Goal: Task Accomplishment & Management: Use online tool/utility

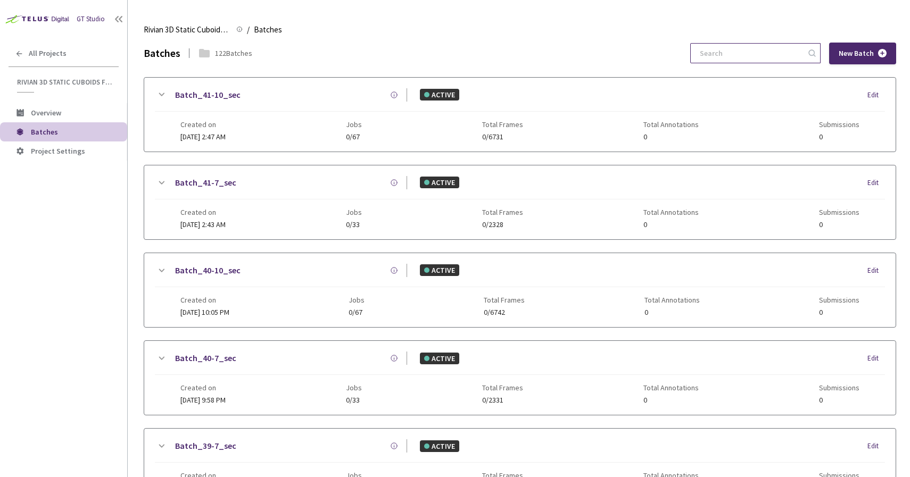
click at [757, 55] on input at bounding box center [749, 53] width 113 height 19
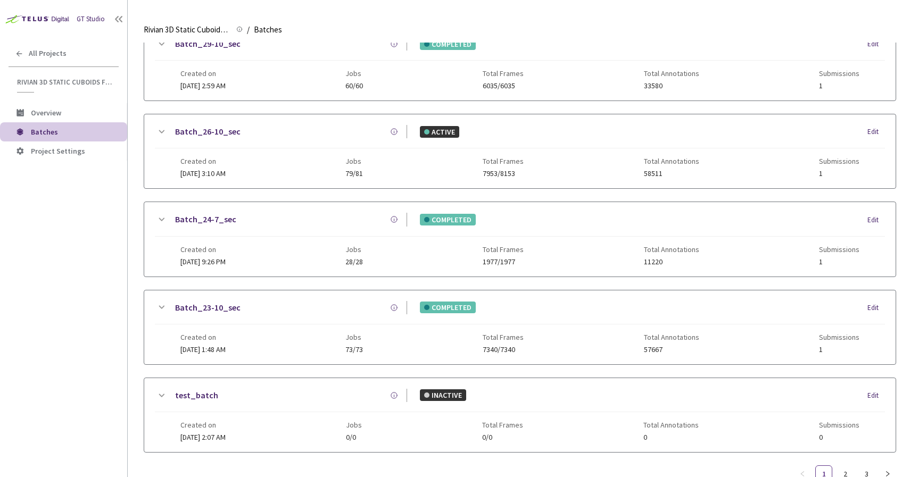
scroll to position [432, 0]
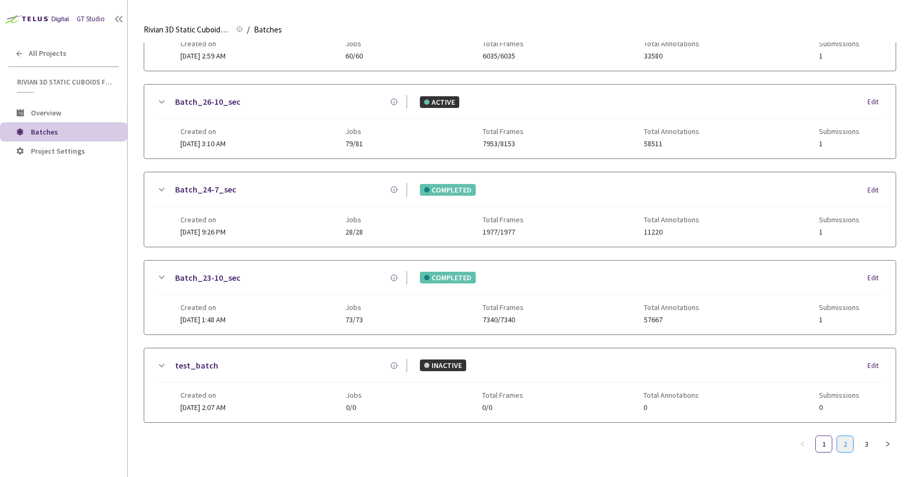
type input "17"
click at [850, 449] on link "2" at bounding box center [845, 444] width 16 height 16
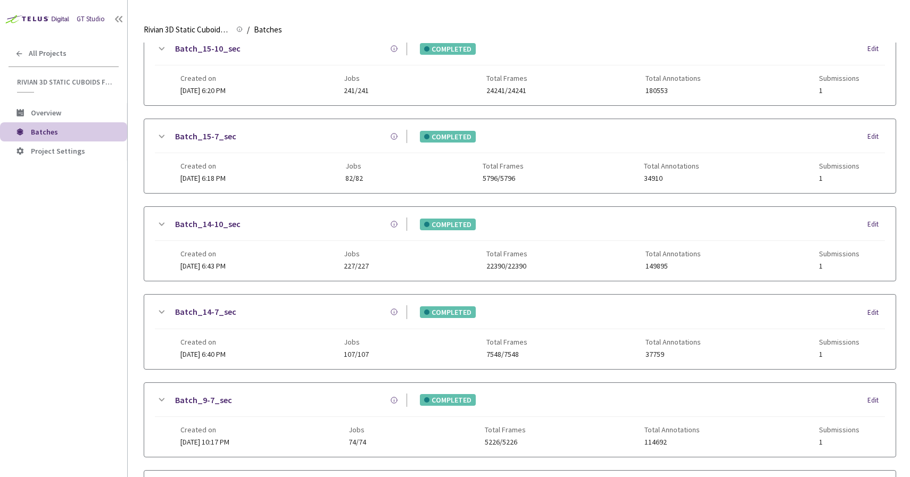
scroll to position [88, 0]
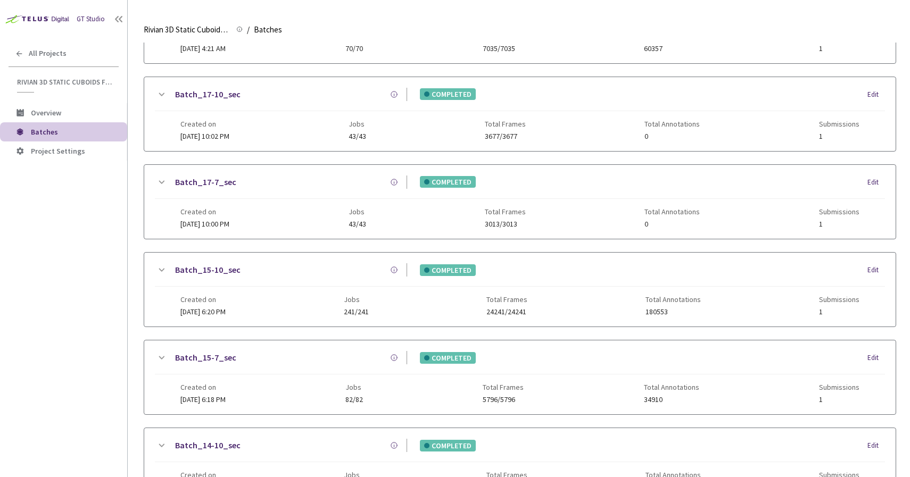
click at [208, 181] on link "Batch_17-7_sec" at bounding box center [205, 182] width 61 height 13
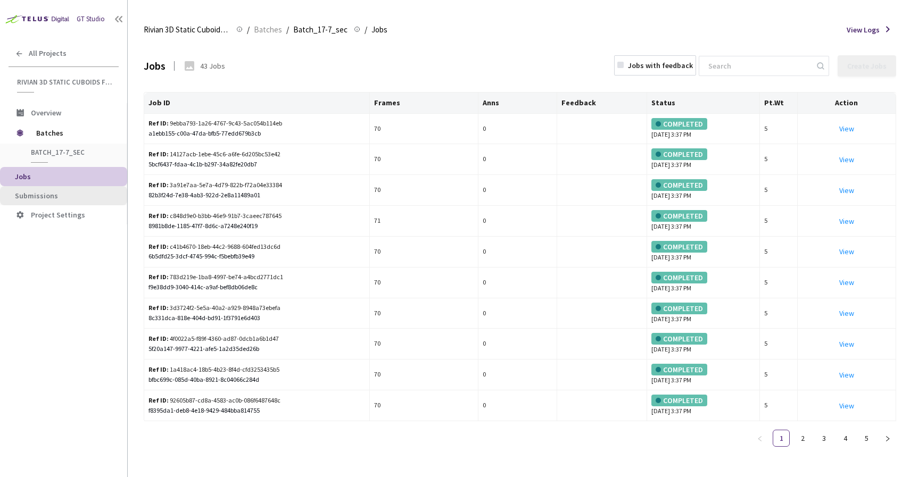
click at [65, 191] on span "Submissions" at bounding box center [67, 195] width 104 height 9
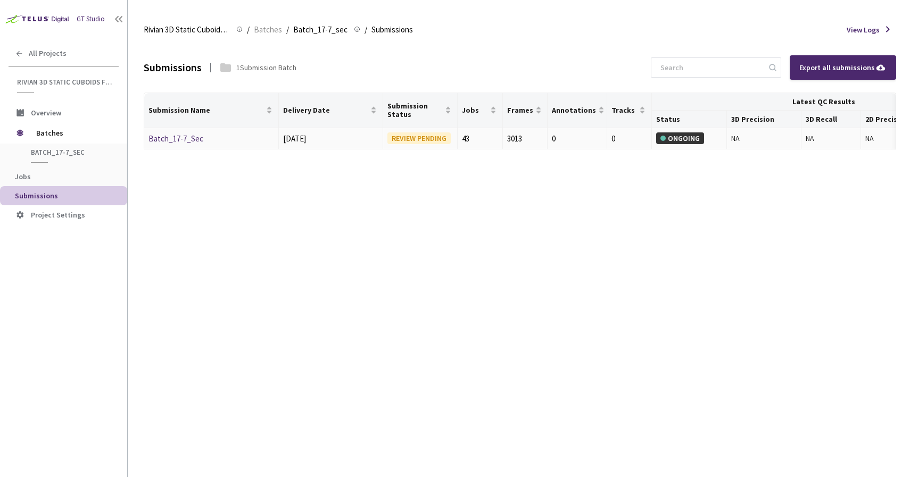
click at [184, 138] on link "Batch_17-7_Sec" at bounding box center [175, 139] width 55 height 10
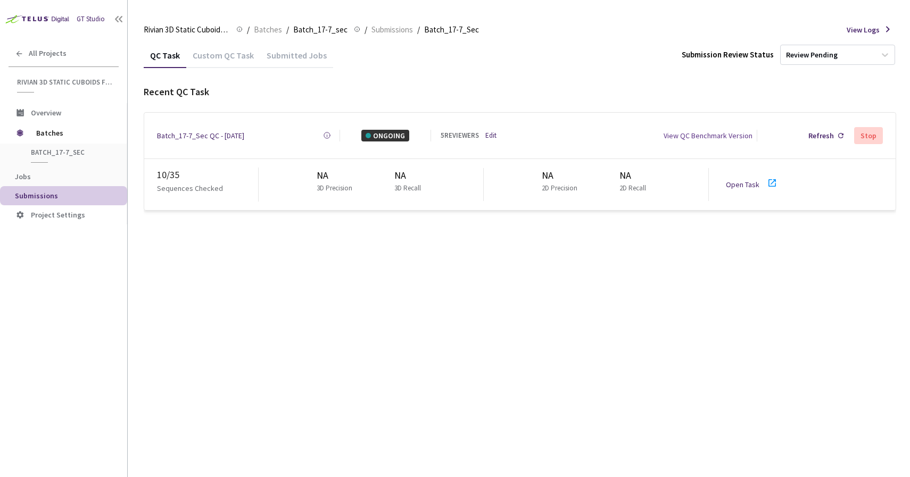
click at [748, 180] on link "Open Task" at bounding box center [742, 185] width 34 height 10
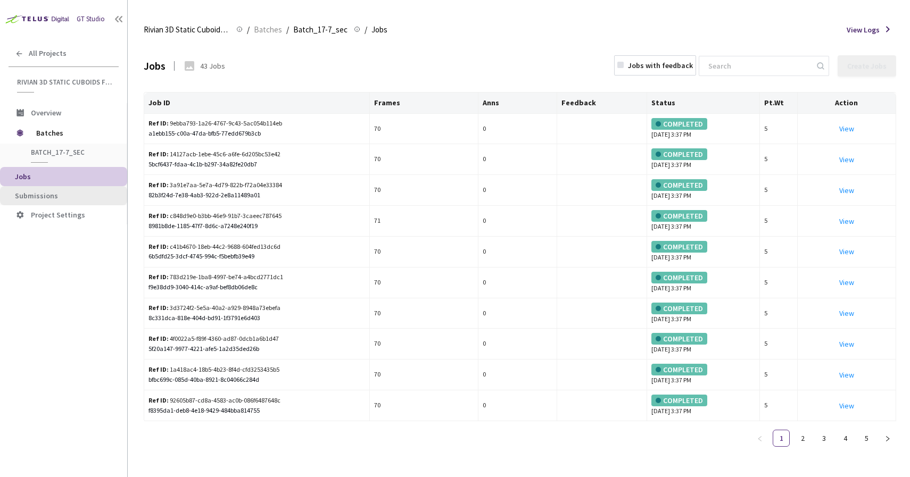
click at [62, 196] on span "Submissions" at bounding box center [67, 195] width 104 height 9
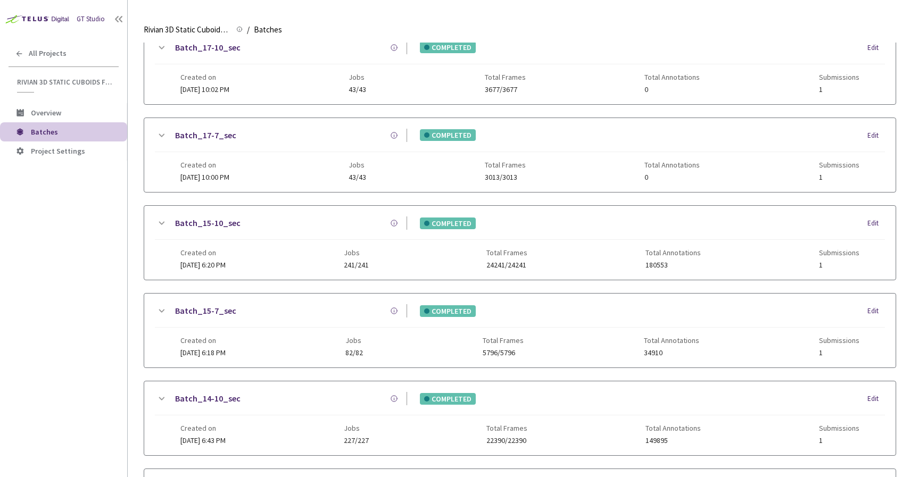
scroll to position [113, 0]
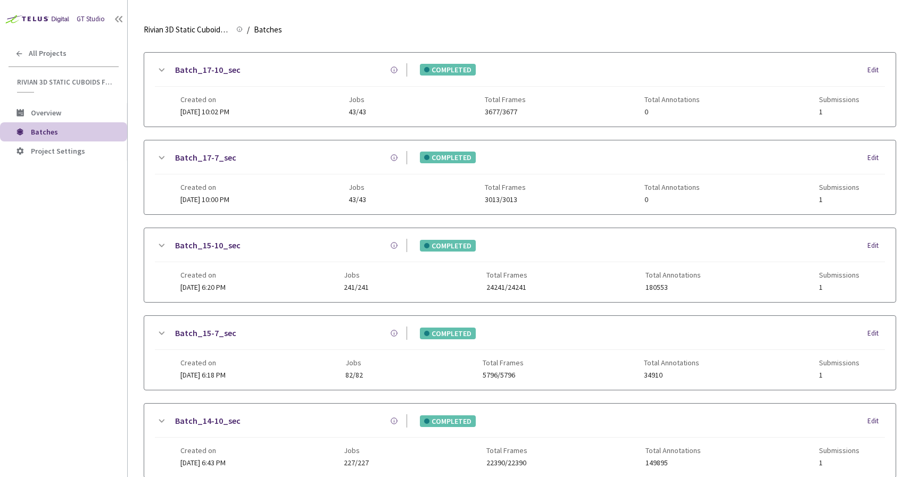
click at [210, 65] on link "Batch_17-10_sec" at bounding box center [207, 69] width 65 height 13
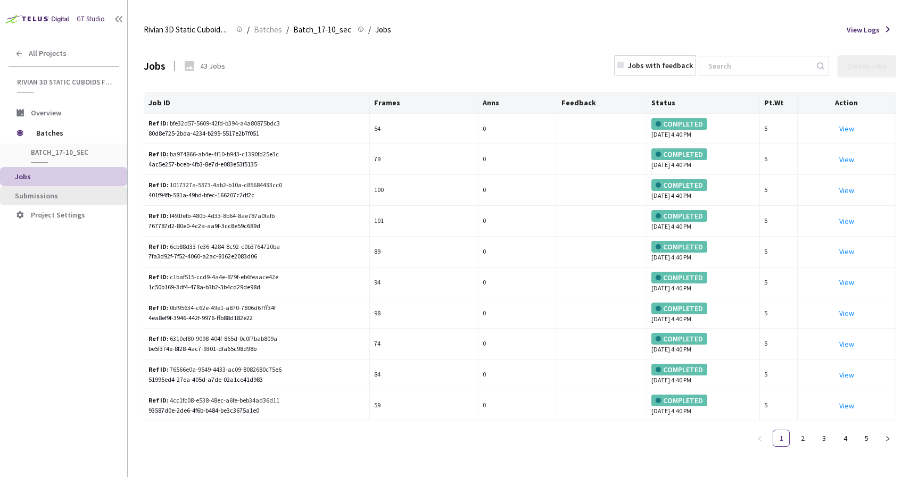
click at [79, 194] on span "Submissions" at bounding box center [67, 195] width 104 height 9
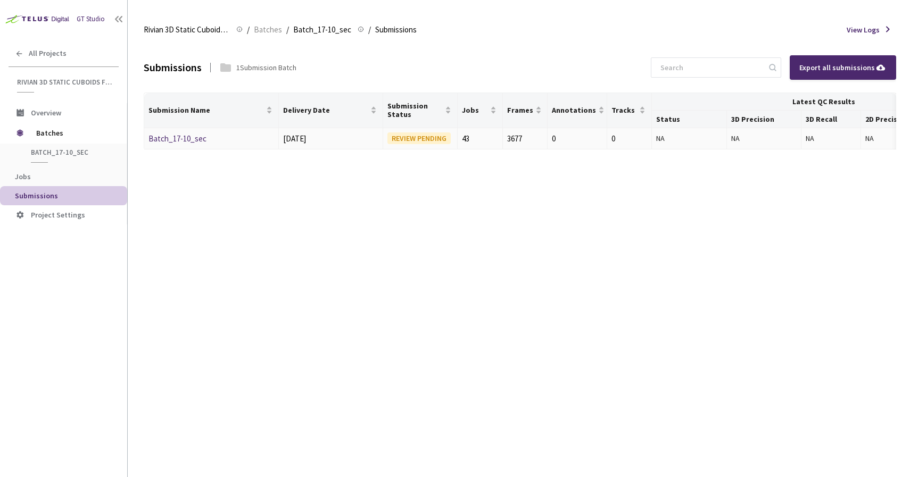
click at [185, 140] on link "Batch_17-10_sec" at bounding box center [177, 139] width 58 height 10
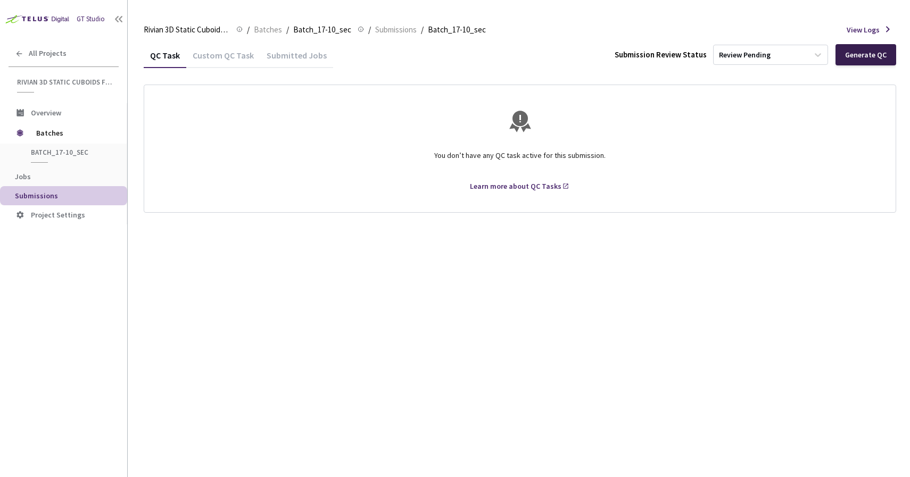
click at [875, 55] on div "Generate QC" at bounding box center [865, 55] width 41 height 9
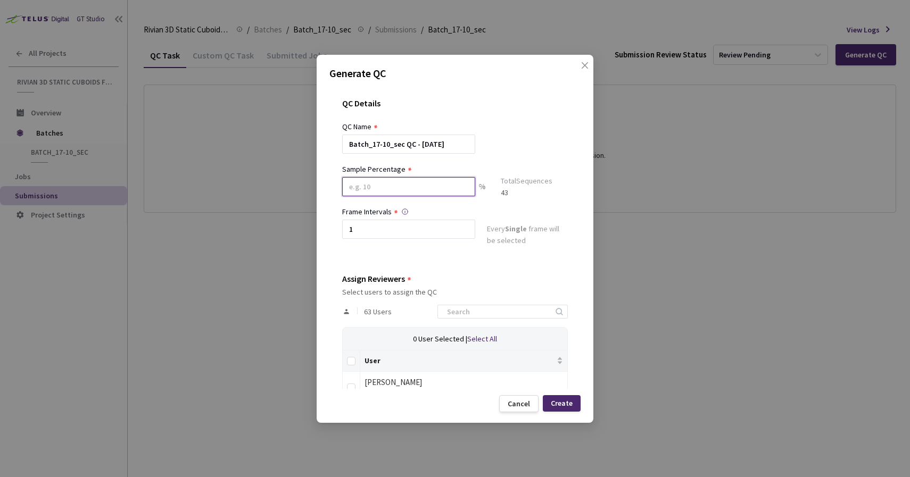
click at [358, 186] on input at bounding box center [408, 186] width 133 height 19
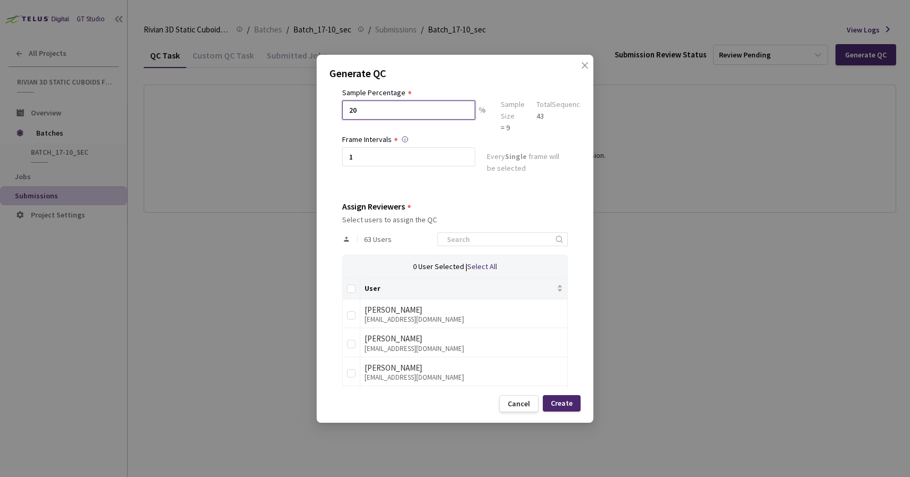
type input "20"
click at [436, 189] on div "QC Details QC Name Batch_17-10_sec QC - 25 Sep, 2025 Sample Percentage 20 % Sam…" at bounding box center [454, 237] width 251 height 303
click at [355, 343] on td at bounding box center [352, 342] width 18 height 29
click at [347, 343] on input "checkbox" at bounding box center [351, 344] width 9 height 9
checkbox input "true"
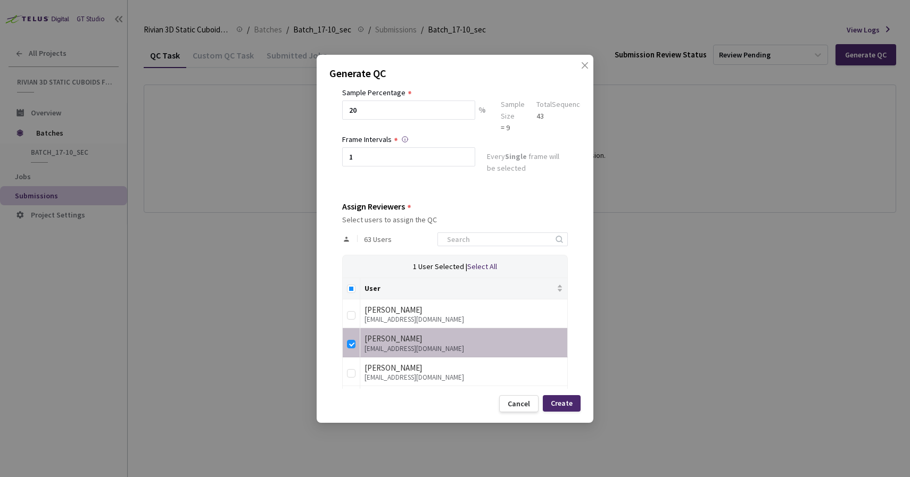
click at [559, 399] on div "Create" at bounding box center [562, 403] width 22 height 9
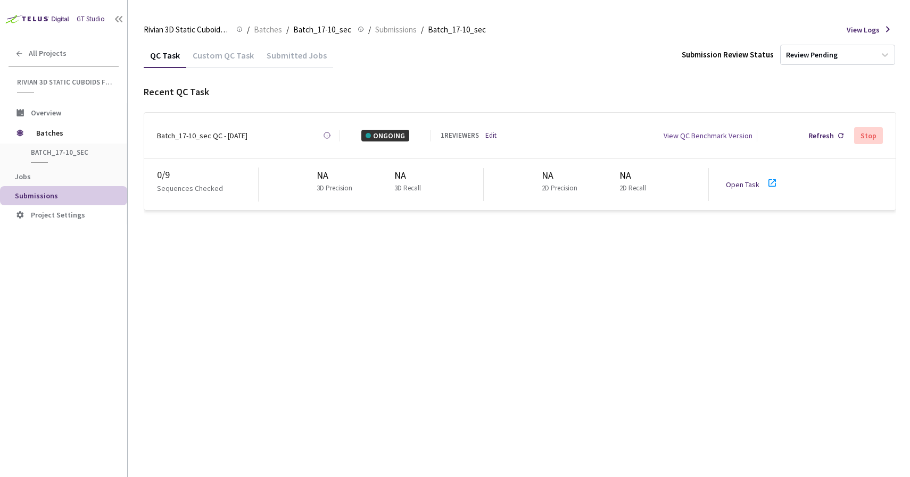
click at [745, 180] on link "Open Task" at bounding box center [742, 185] width 34 height 10
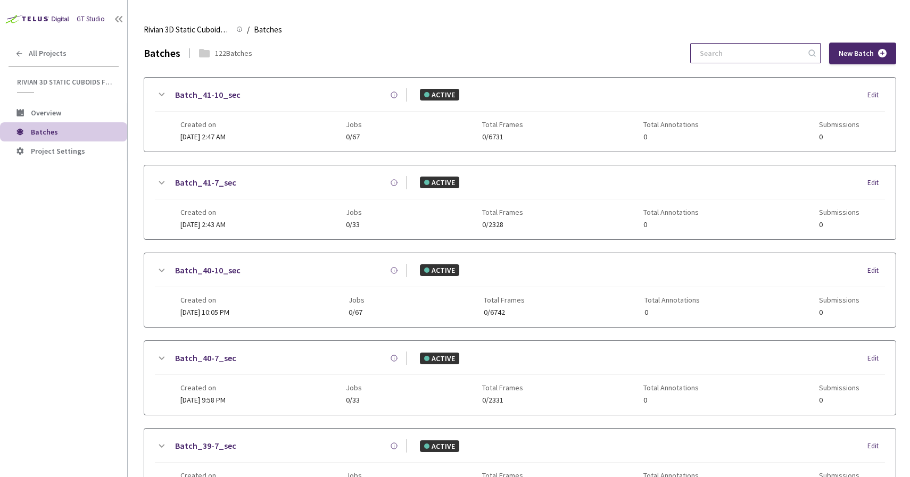
click at [736, 62] on div "New Batch" at bounding box center [793, 54] width 206 height 22
click at [736, 52] on input at bounding box center [749, 53] width 113 height 19
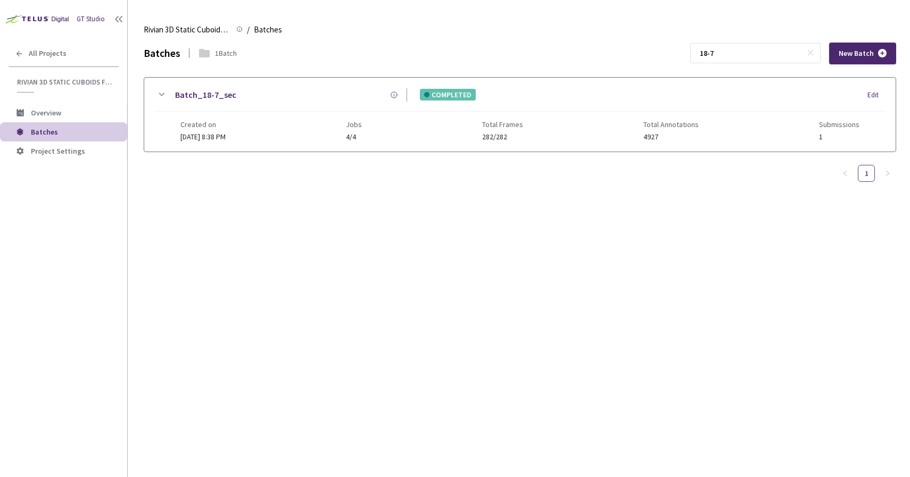
type input "18-7"
click at [217, 91] on link "Batch_18-7_sec" at bounding box center [205, 94] width 61 height 13
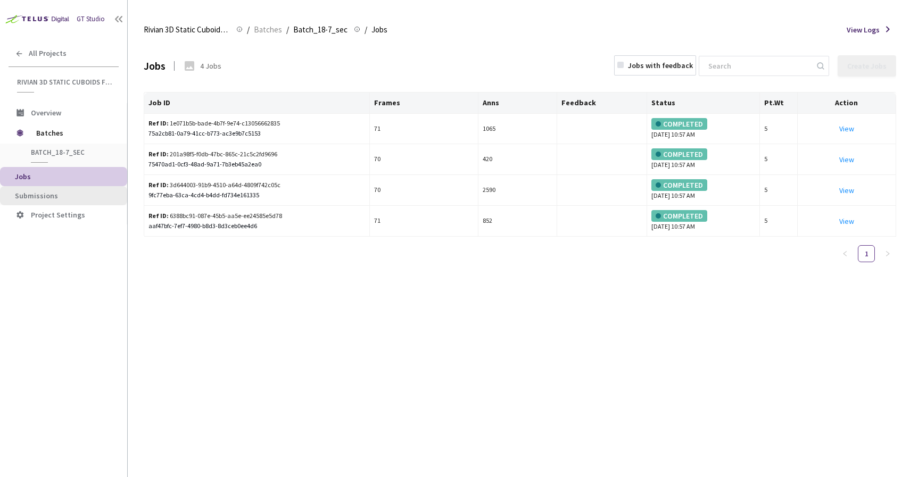
click at [75, 199] on span "Submissions" at bounding box center [67, 195] width 104 height 9
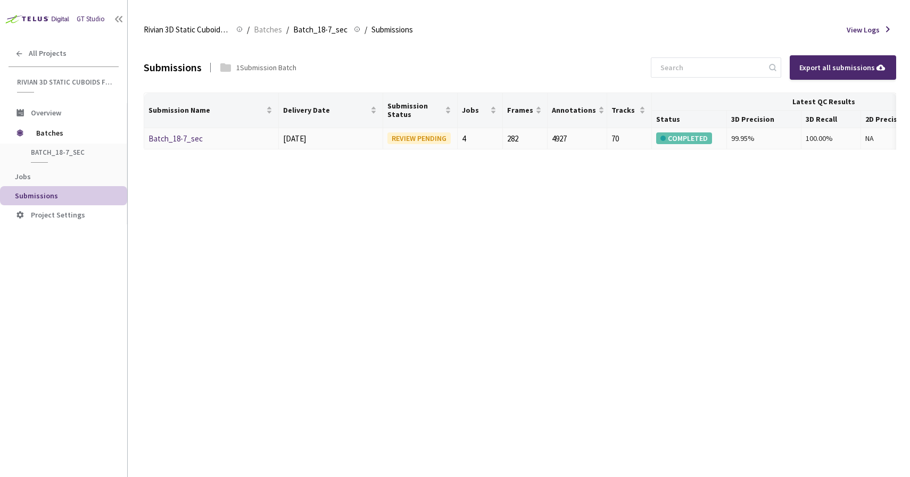
click at [174, 144] on div "Batch_18-7_sec" at bounding box center [204, 138] width 113 height 13
click at [174, 141] on link "Batch_18-7_sec" at bounding box center [175, 139] width 54 height 10
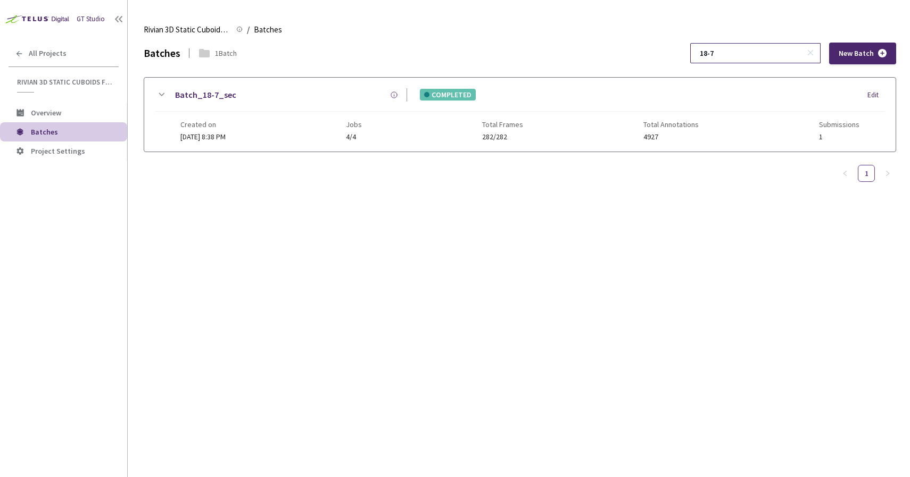
click at [745, 58] on input "18-7" at bounding box center [749, 53] width 113 height 19
type input "18-10"
click at [231, 97] on link "Batch_18-10_sec" at bounding box center [207, 94] width 65 height 13
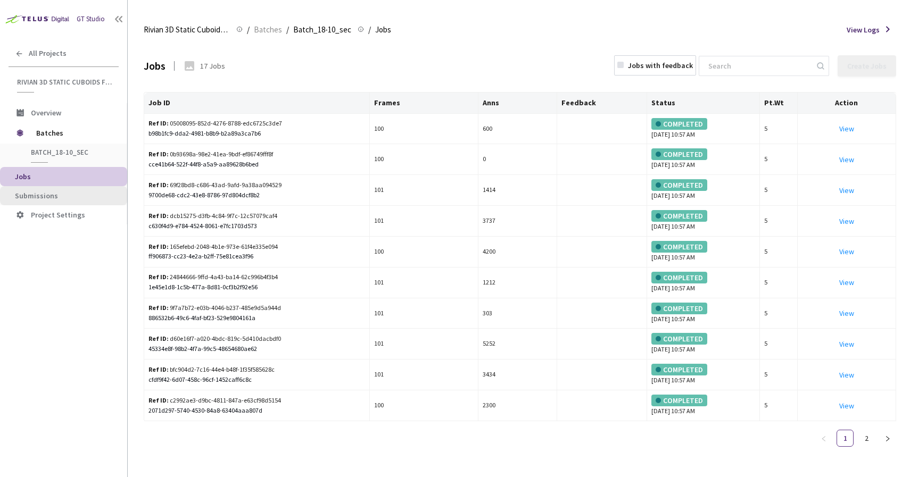
click at [64, 189] on li "Submissions" at bounding box center [63, 195] width 127 height 19
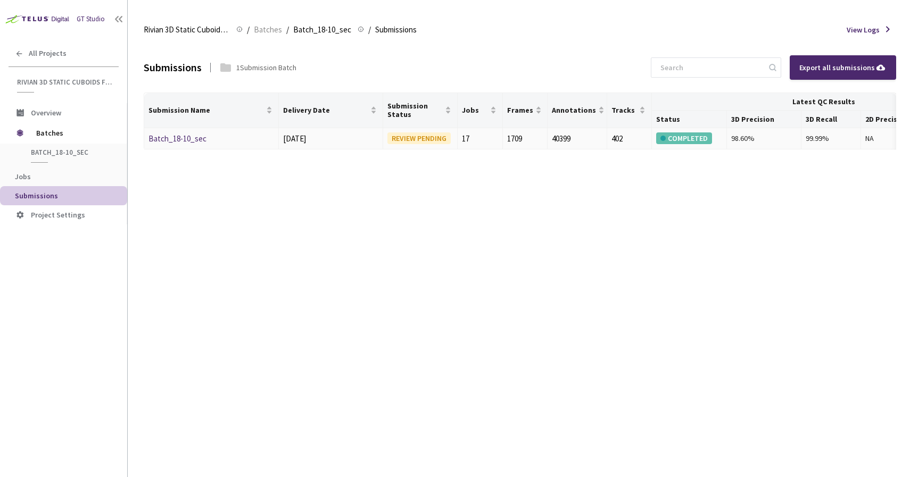
click at [159, 141] on link "Batch_18-10_sec" at bounding box center [177, 139] width 58 height 10
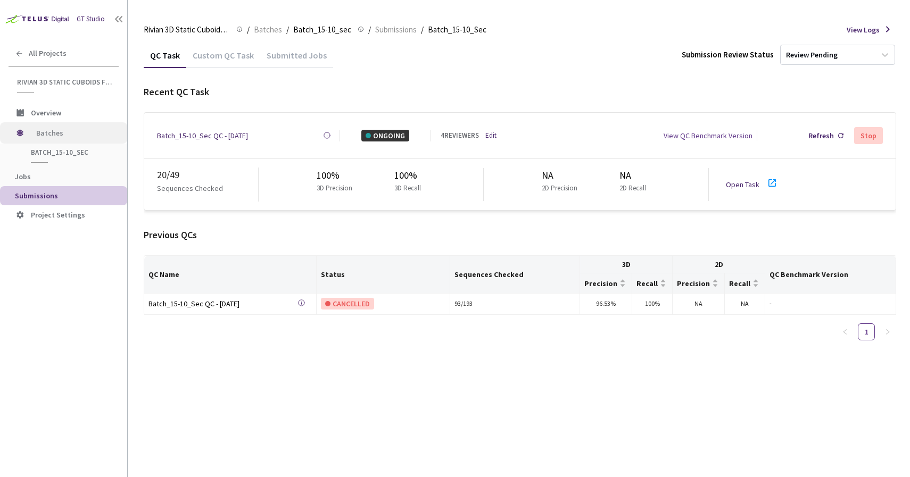
click at [50, 135] on span "Batches" at bounding box center [72, 132] width 73 height 21
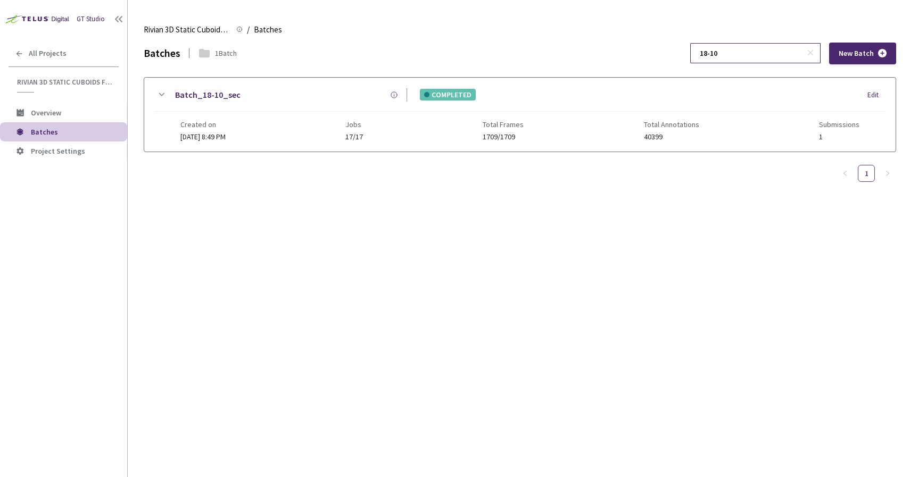
click at [741, 55] on input "18-10" at bounding box center [749, 53] width 113 height 19
drag, startPoint x: 690, startPoint y: 53, endPoint x: 672, endPoint y: 56, distance: 18.4
click at [672, 56] on div "Batches 1 Batch 18-10 New Batch" at bounding box center [520, 54] width 752 height 22
type input "17-7"
click at [213, 89] on link "Batch_17-7_sec" at bounding box center [205, 94] width 61 height 13
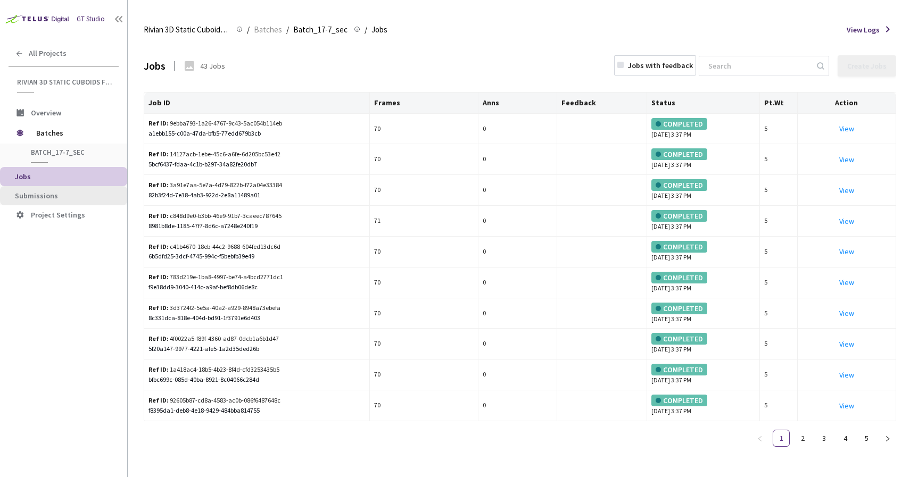
click at [23, 192] on span "Submissions" at bounding box center [36, 196] width 43 height 10
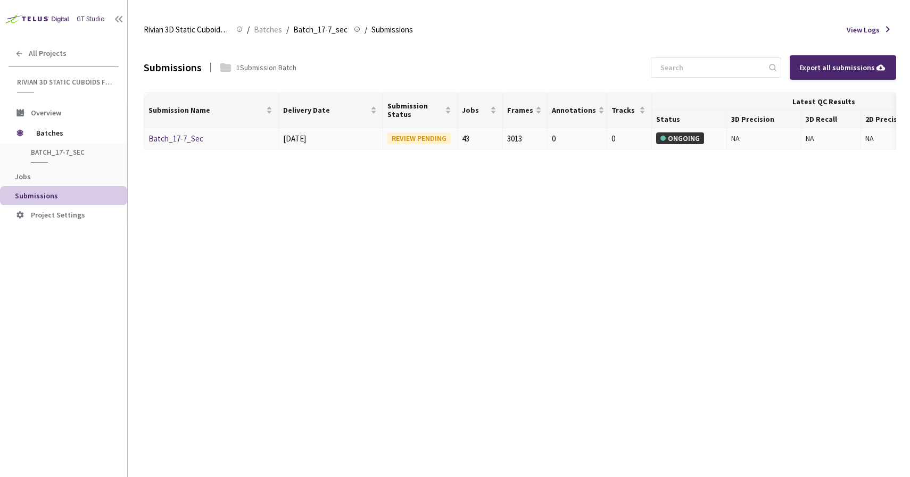
click at [163, 134] on link "Batch_17-7_Sec" at bounding box center [175, 139] width 55 height 10
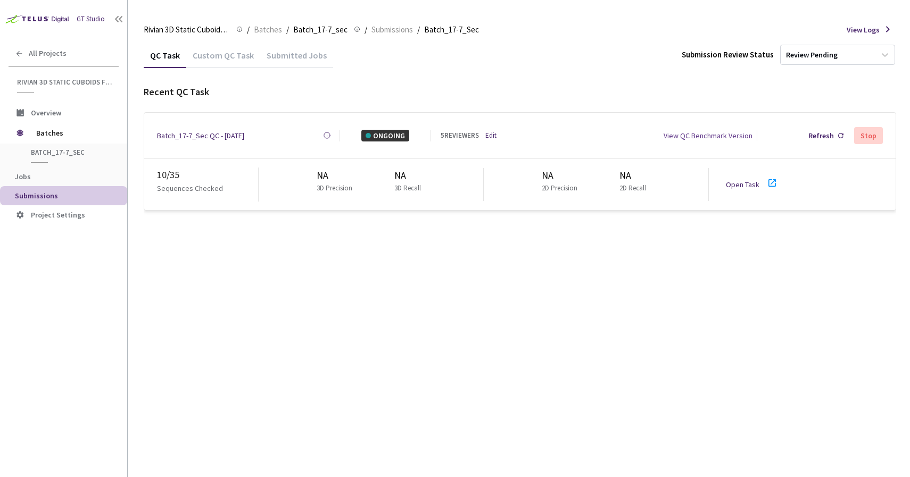
click at [751, 180] on link "Open Task" at bounding box center [742, 185] width 34 height 10
